Goal: Answer question/provide support

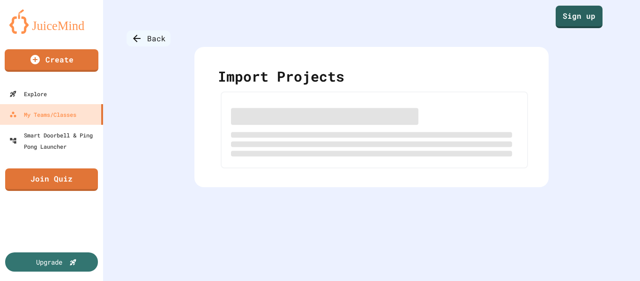
click at [148, 39] on div "Back" at bounding box center [148, 38] width 44 height 16
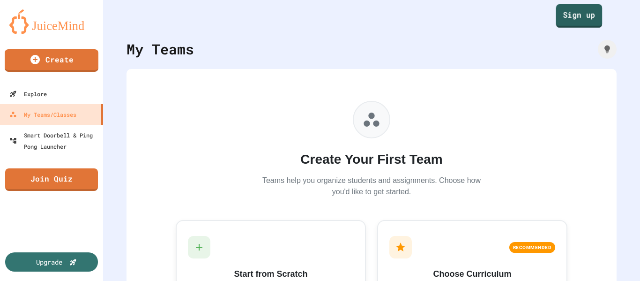
click at [565, 11] on link "Sign up" at bounding box center [579, 15] width 46 height 23
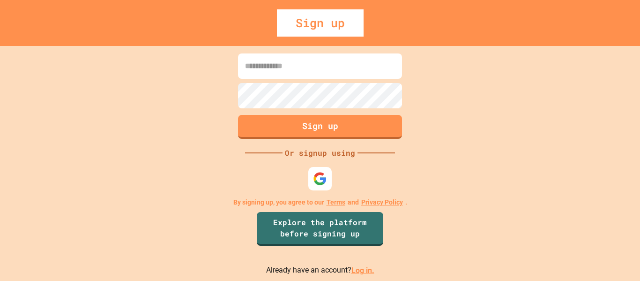
click at [362, 271] on link "Log in." at bounding box center [362, 269] width 23 height 9
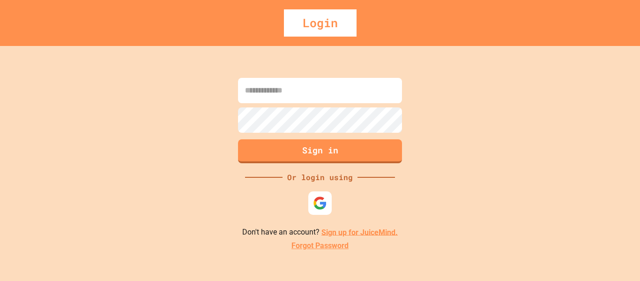
click at [323, 99] on input at bounding box center [320, 90] width 164 height 25
type input "**********"
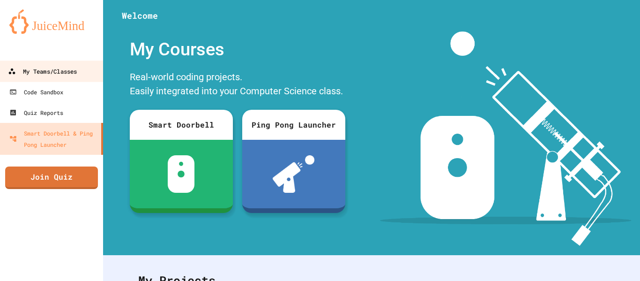
click at [72, 72] on div "My Teams/Classes" at bounding box center [42, 72] width 69 height 12
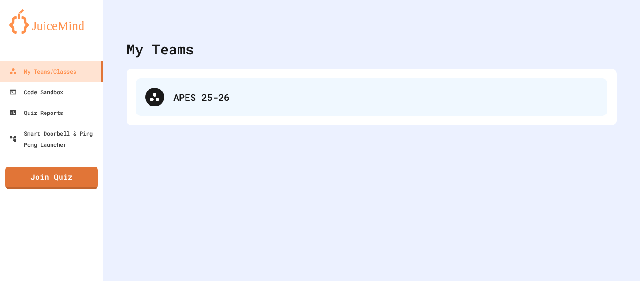
click at [216, 99] on div "APES 25-26" at bounding box center [385, 97] width 424 height 14
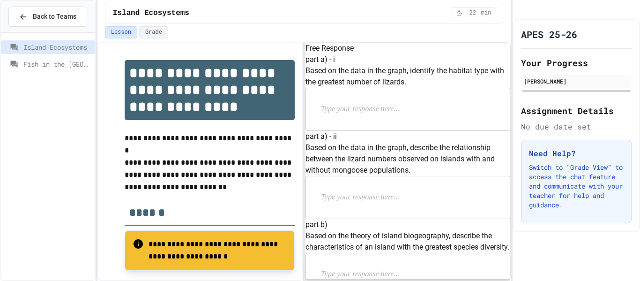
click at [65, 67] on span "Fish in the [GEOGRAPHIC_DATA]" at bounding box center [56, 64] width 67 height 10
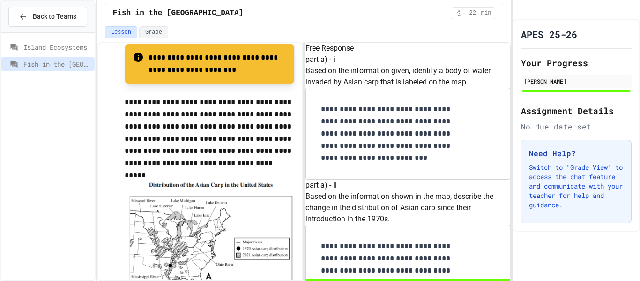
scroll to position [187, 0]
click at [61, 49] on span "Island Ecosystems" at bounding box center [56, 47] width 67 height 10
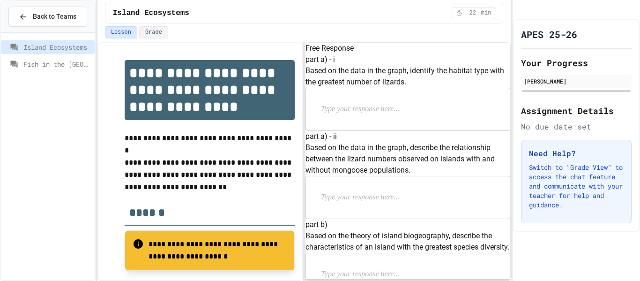
click at [70, 66] on span "Fish in the [GEOGRAPHIC_DATA]" at bounding box center [56, 64] width 67 height 10
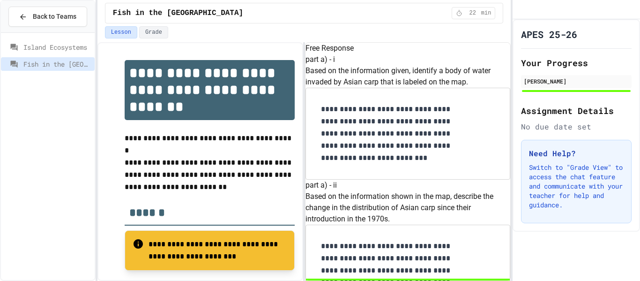
click at [66, 53] on div "Island Ecosystems" at bounding box center [48, 47] width 94 height 14
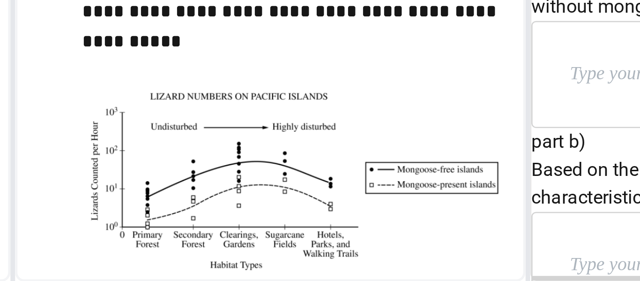
scroll to position [204, 0]
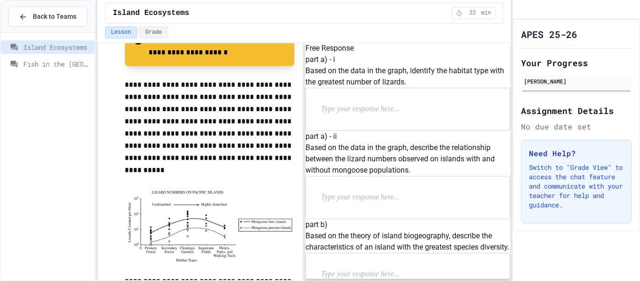
click at [376, 115] on p at bounding box center [382, 109] width 122 height 12
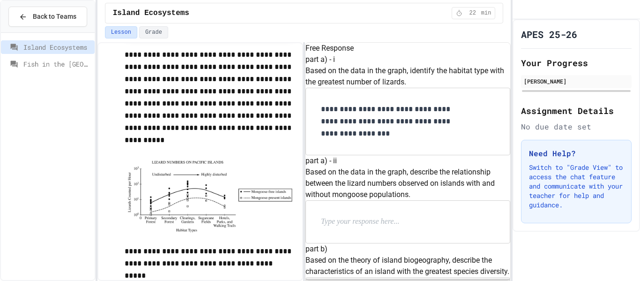
scroll to position [111, 0]
click at [382, 215] on p at bounding box center [382, 221] width 122 height 12
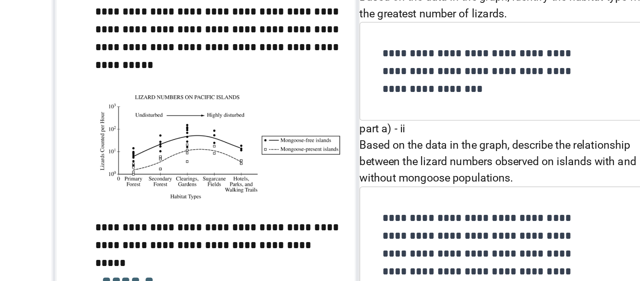
click at [405, 231] on p "**********" at bounding box center [389, 245] width 136 height 61
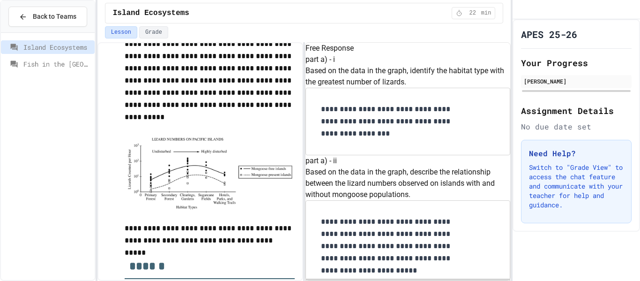
scroll to position [208, 0]
click at [404, 215] on p "**********" at bounding box center [389, 245] width 136 height 61
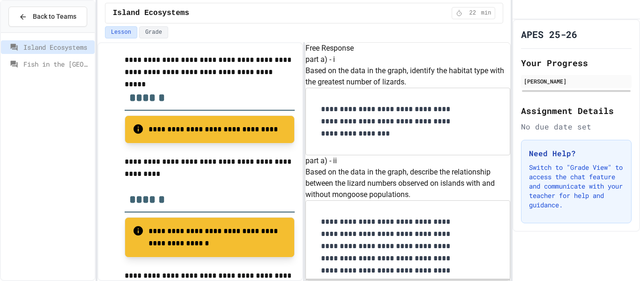
scroll to position [425, 0]
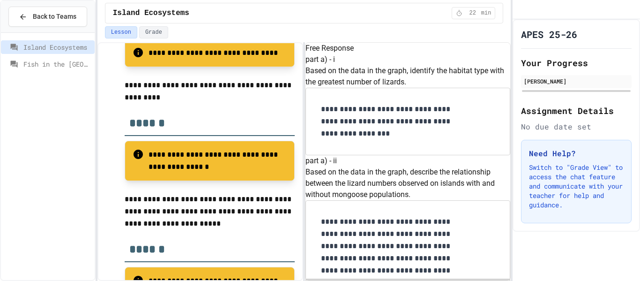
scroll to position [788, 0]
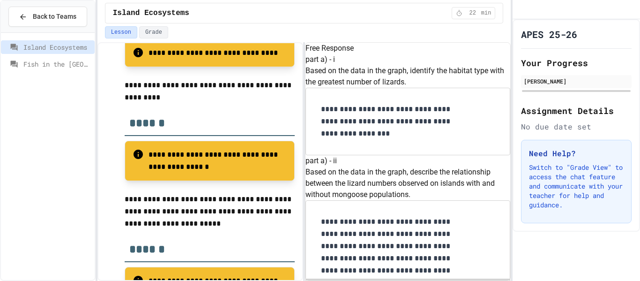
scroll to position [940, 0]
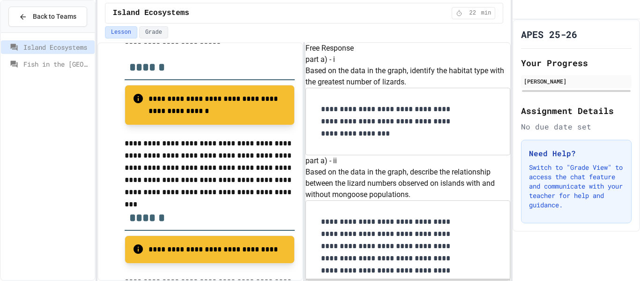
scroll to position [684, 0]
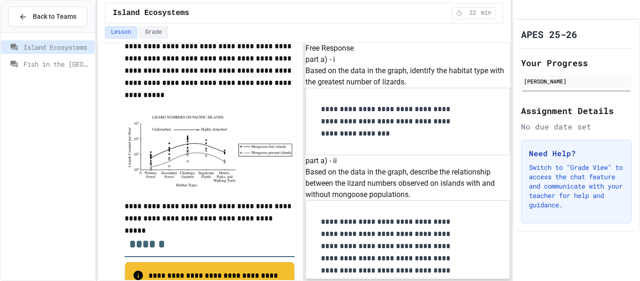
scroll to position [1596, 0]
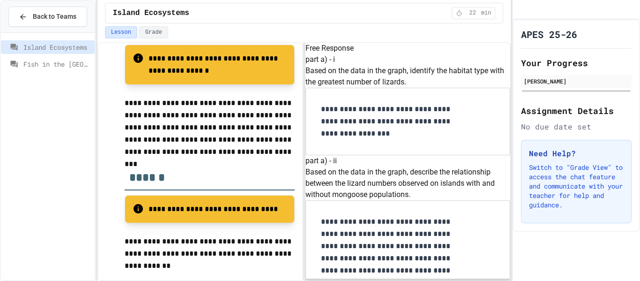
scroll to position [741, 0]
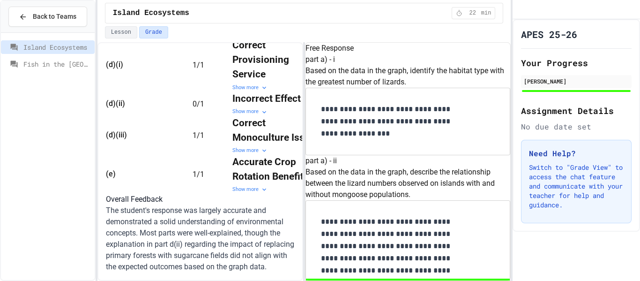
scroll to position [487, 0]
click at [258, 116] on div "Show more" at bounding box center [274, 112] width 84 height 8
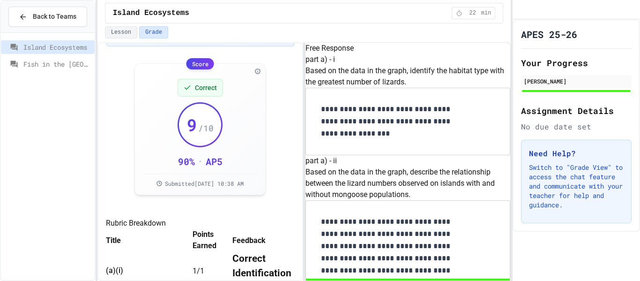
scroll to position [0, 0]
